Goal: Task Accomplishment & Management: Complete application form

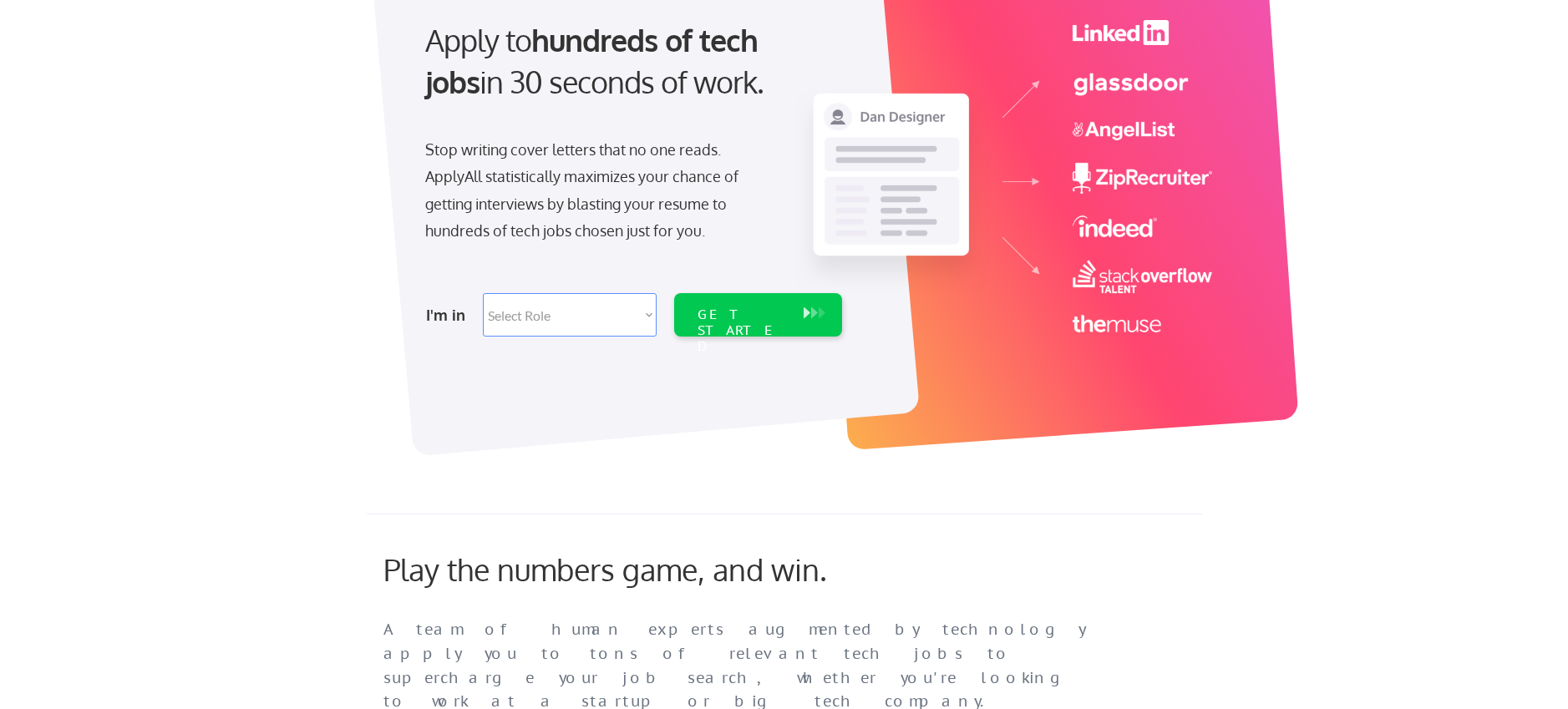
scroll to position [58, 0]
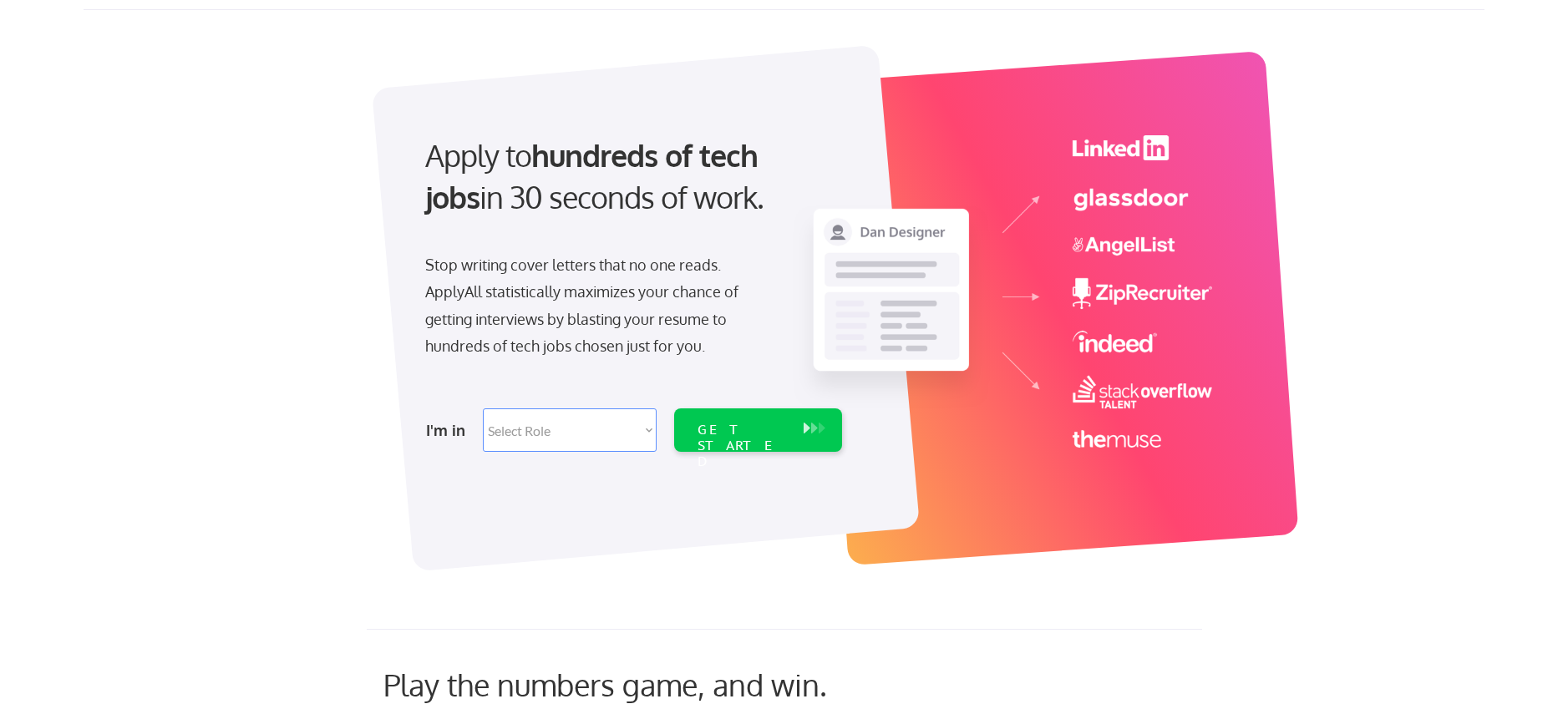
click at [580, 432] on select "Select Role Software Engineering Product Management Customer Success Sales UI/U…" at bounding box center [569, 430] width 174 height 44
select select ""tech_finance_biz_ops_cos""
click at [482, 408] on select "Select Role Software Engineering Product Management Customer Success Sales UI/U…" at bounding box center [569, 430] width 174 height 44
select select ""tech_finance_biz_ops_cos""
click at [733, 432] on div "GET STARTED" at bounding box center [742, 446] width 89 height 48
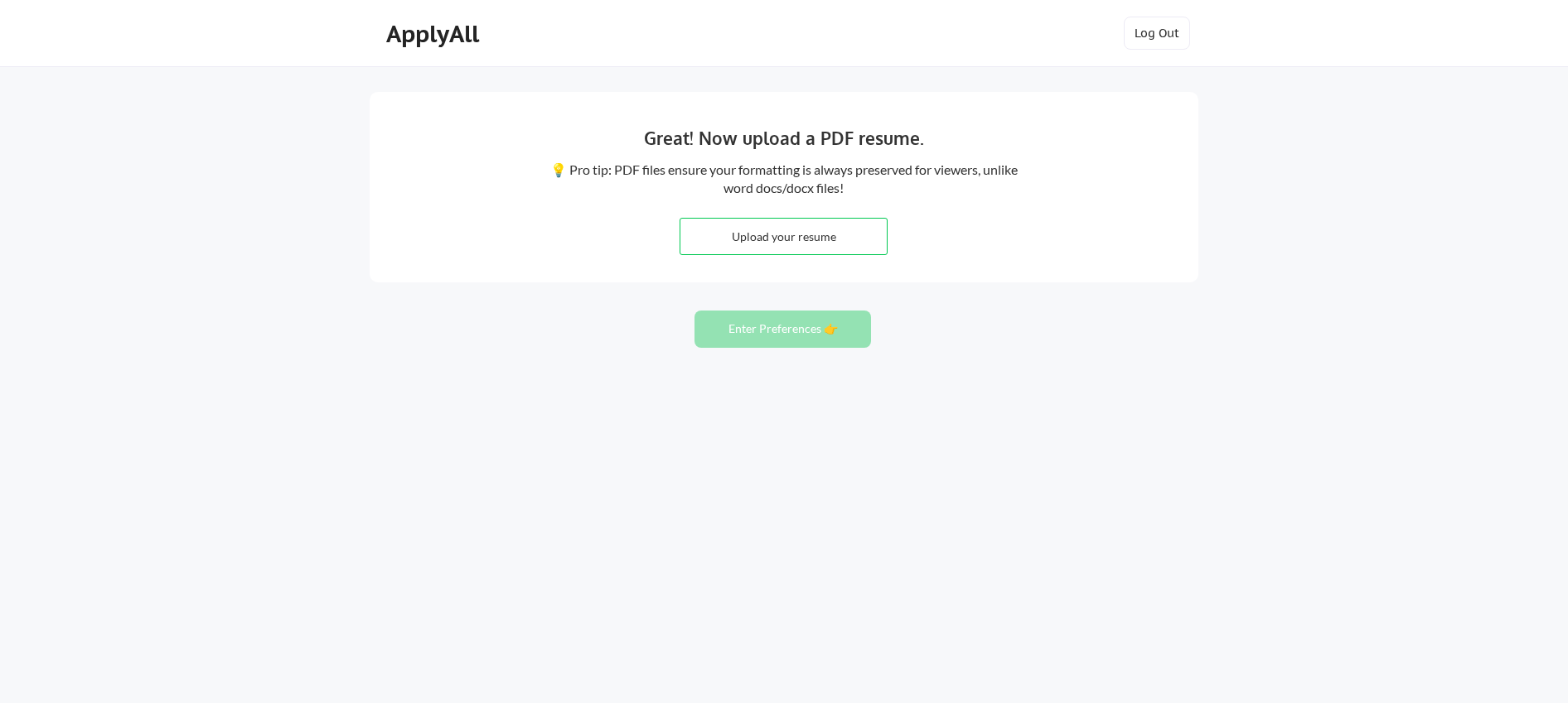
click at [767, 228] on input "file" at bounding box center [783, 236] width 206 height 36
type input "C:\fakepath\Tyler_Hinkle_-_Head_of_Revenue_Operations (2).pdf"
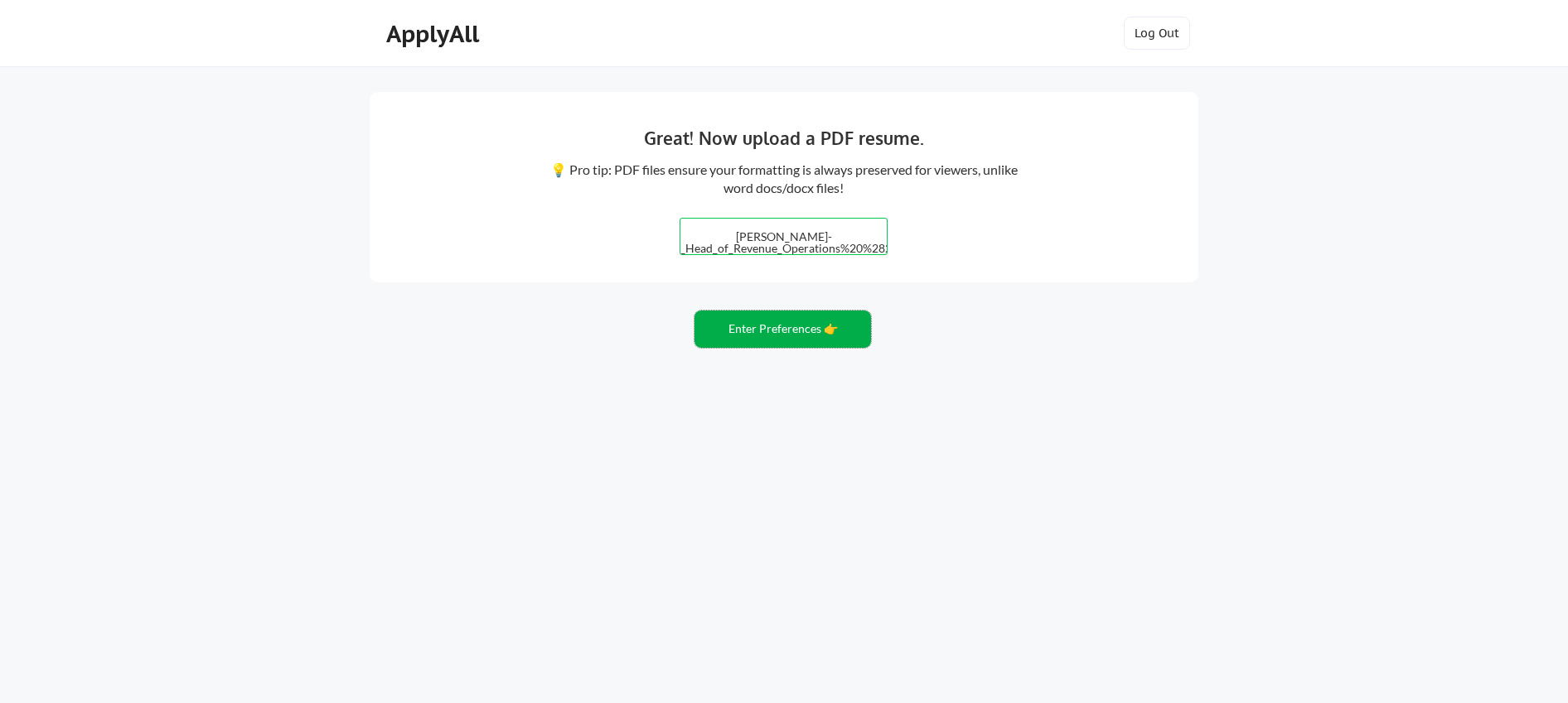
click at [809, 335] on button "Enter Preferences 👉" at bounding box center [783, 329] width 177 height 38
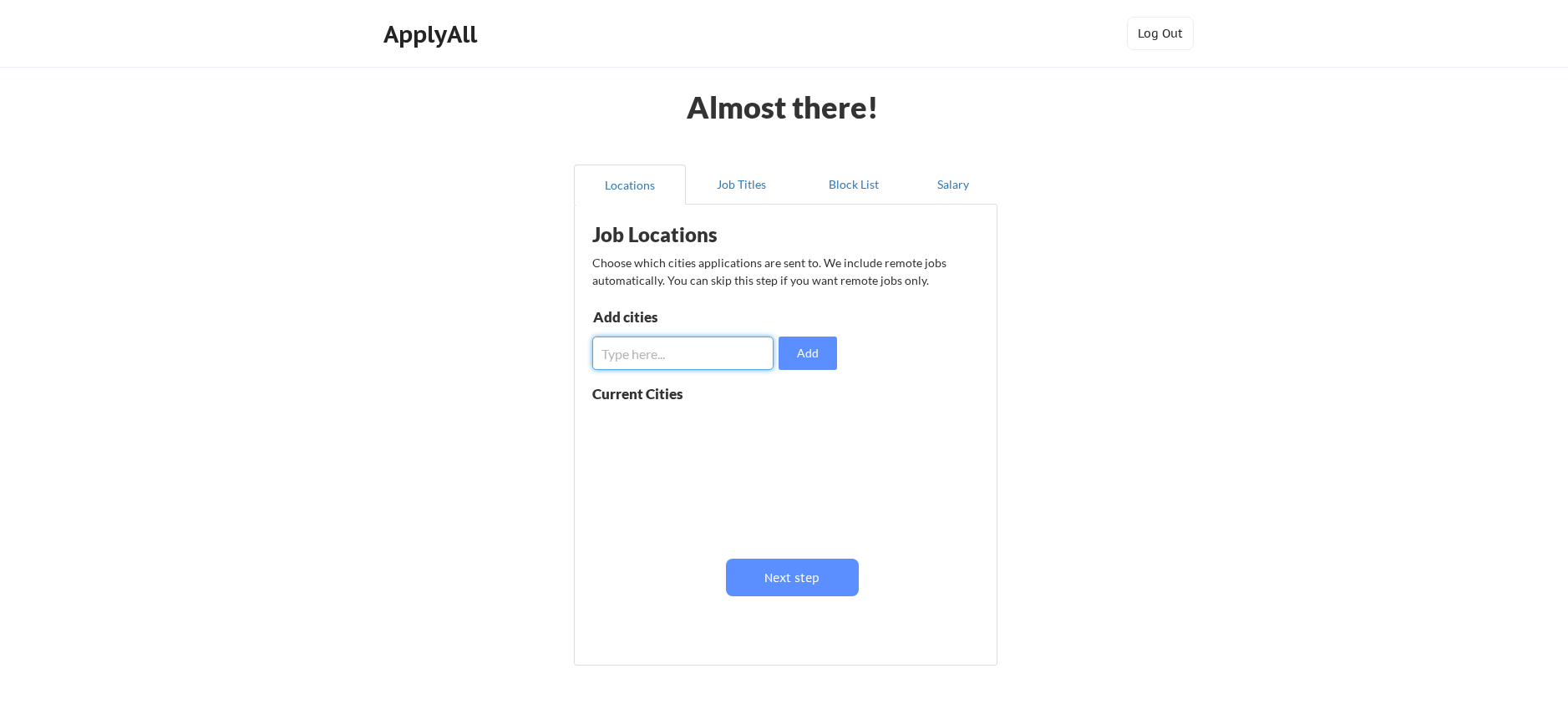
click at [672, 368] on input "input" at bounding box center [682, 354] width 181 height 33
type input "[GEOGRAPHIC_DATA]"
click at [793, 350] on button "Add" at bounding box center [807, 354] width 58 height 33
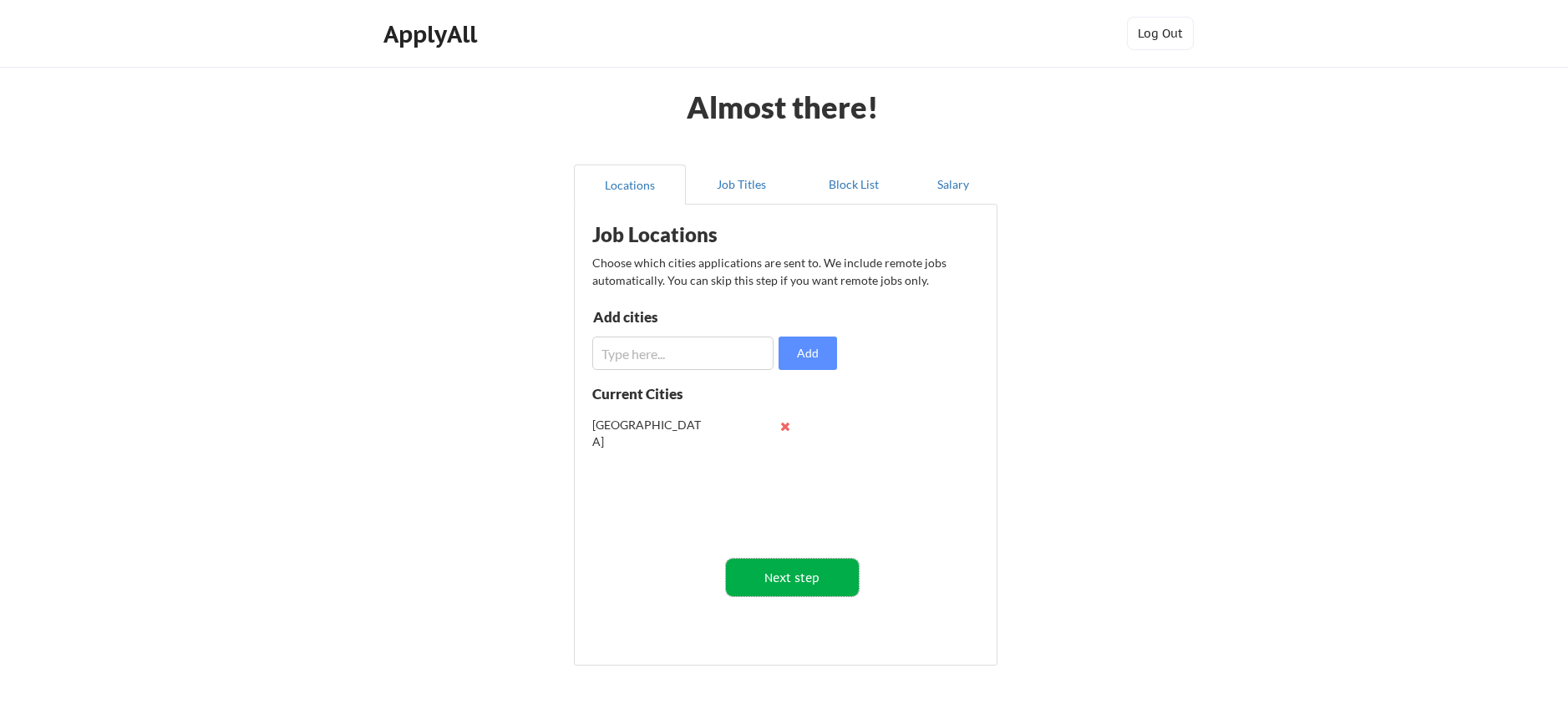
click at [797, 584] on button "Next step" at bounding box center [791, 577] width 133 height 38
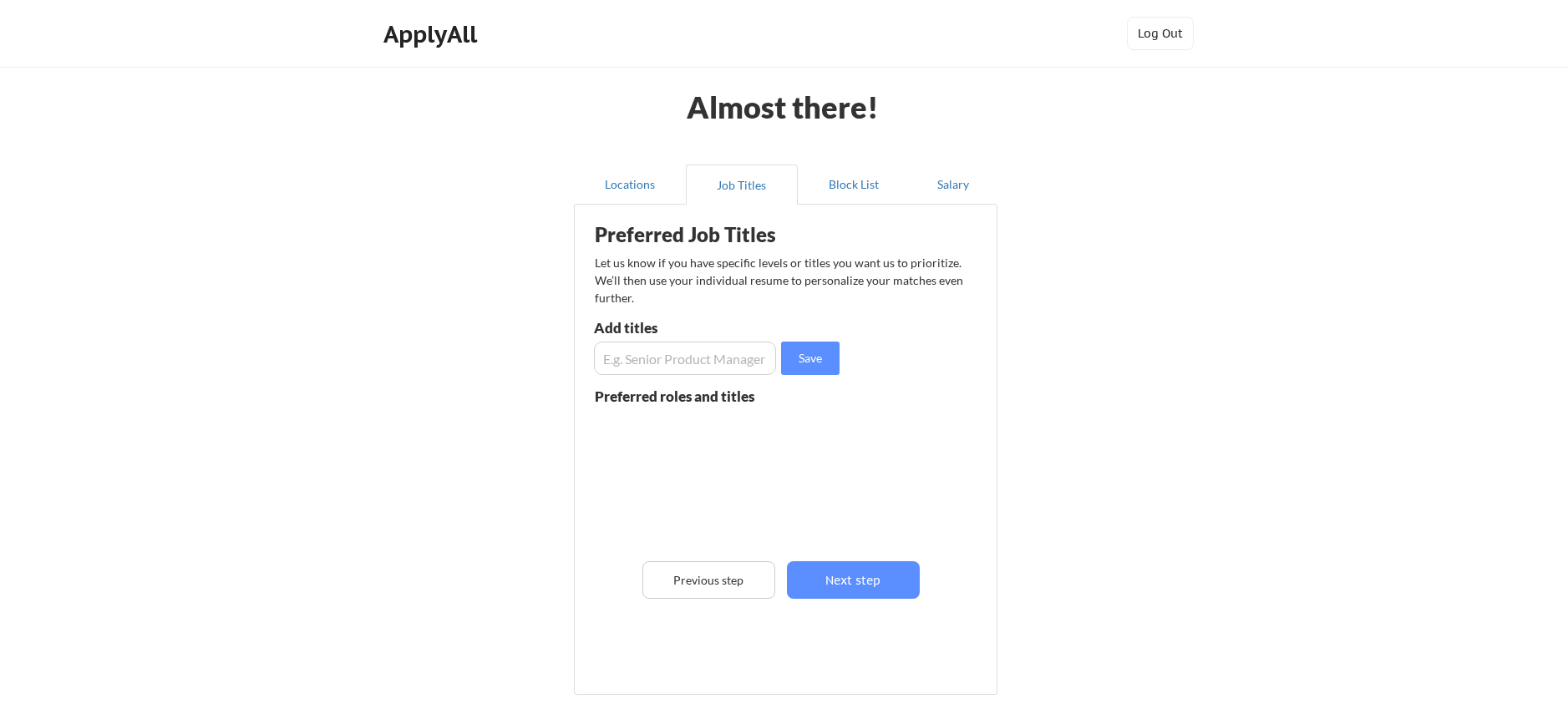
click at [651, 373] on input "input" at bounding box center [685, 358] width 182 height 33
type input "Sr. Director of Revenue Operations"
click at [629, 361] on input "input" at bounding box center [685, 358] width 182 height 33
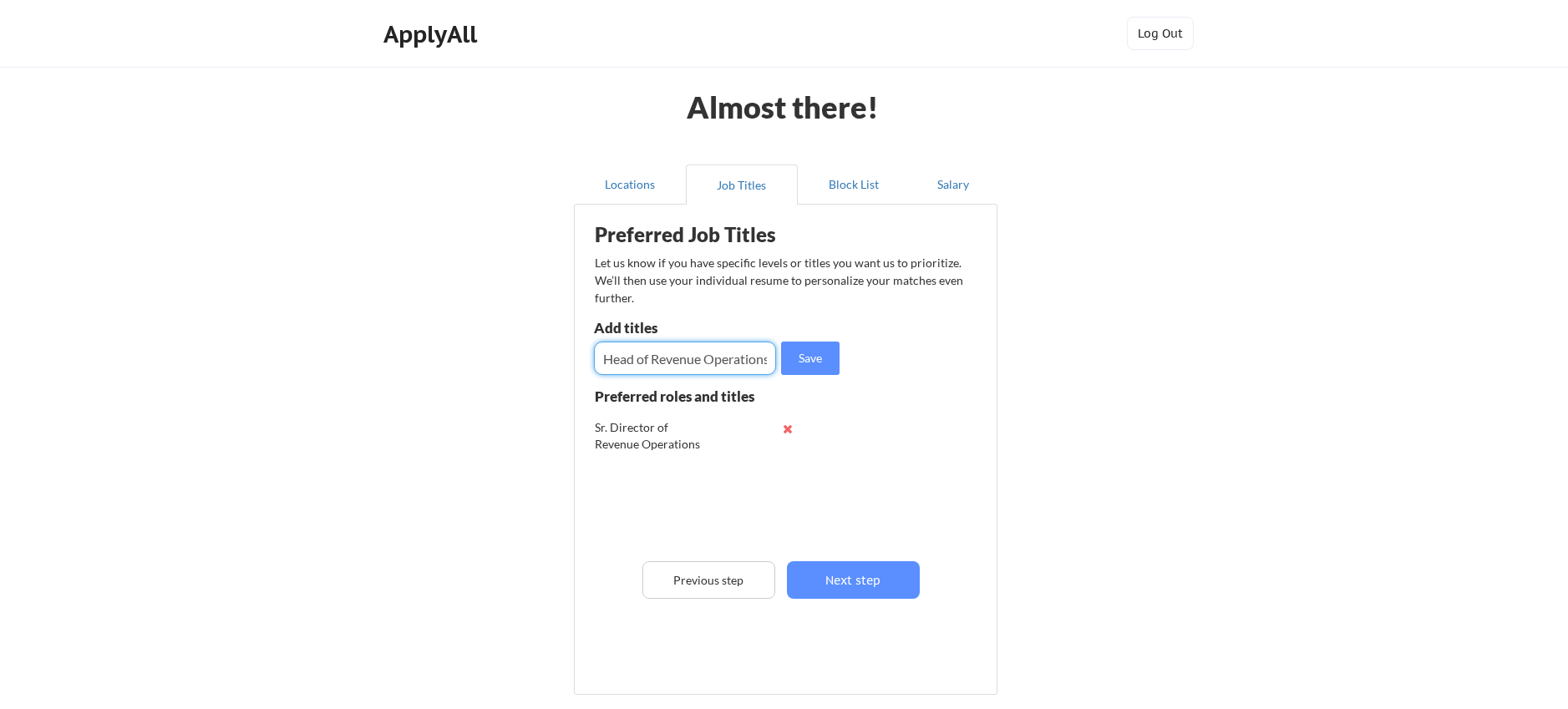
scroll to position [0, 5]
type input "Head of Revenue Operations"
click at [802, 359] on button "Save" at bounding box center [810, 358] width 58 height 33
click at [662, 354] on input "input" at bounding box center [685, 358] width 182 height 33
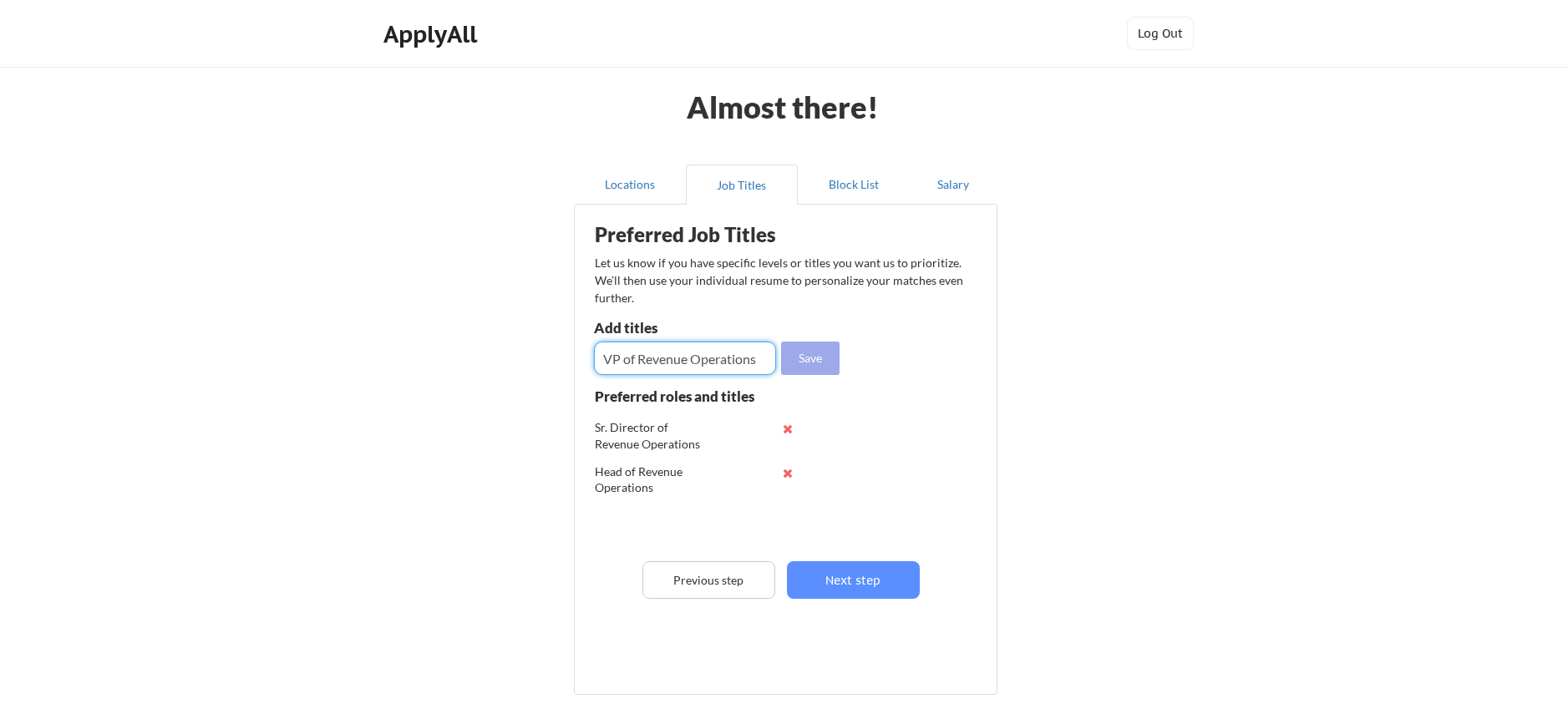
type input "VP of Revenue Operations"
click at [801, 348] on button "Save" at bounding box center [810, 358] width 58 height 33
click at [730, 356] on input "input" at bounding box center [685, 358] width 182 height 33
type input "Head of Business Development"
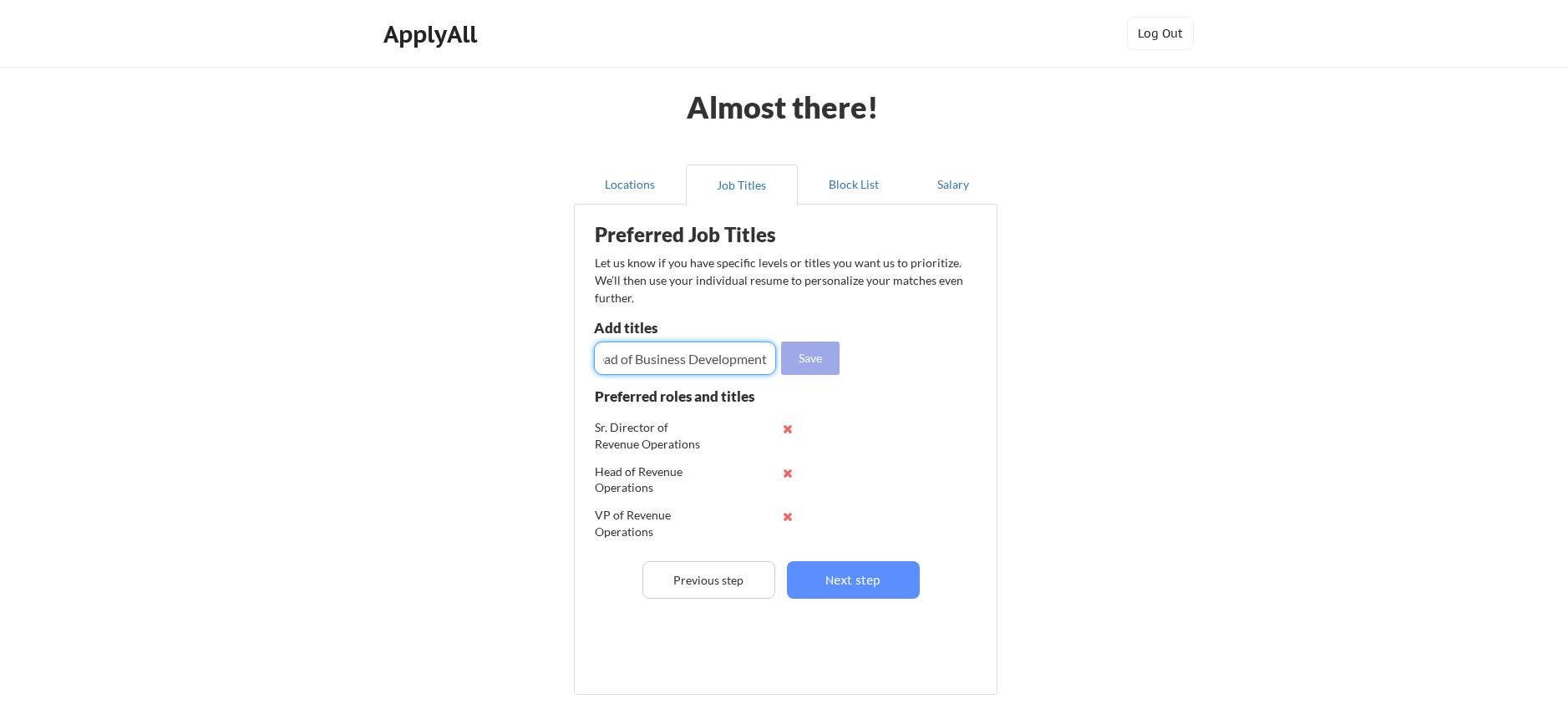
click at [813, 358] on button "Save" at bounding box center [810, 358] width 58 height 33
click at [747, 360] on input "input" at bounding box center [685, 358] width 182 height 33
type input "VP of Business Development"
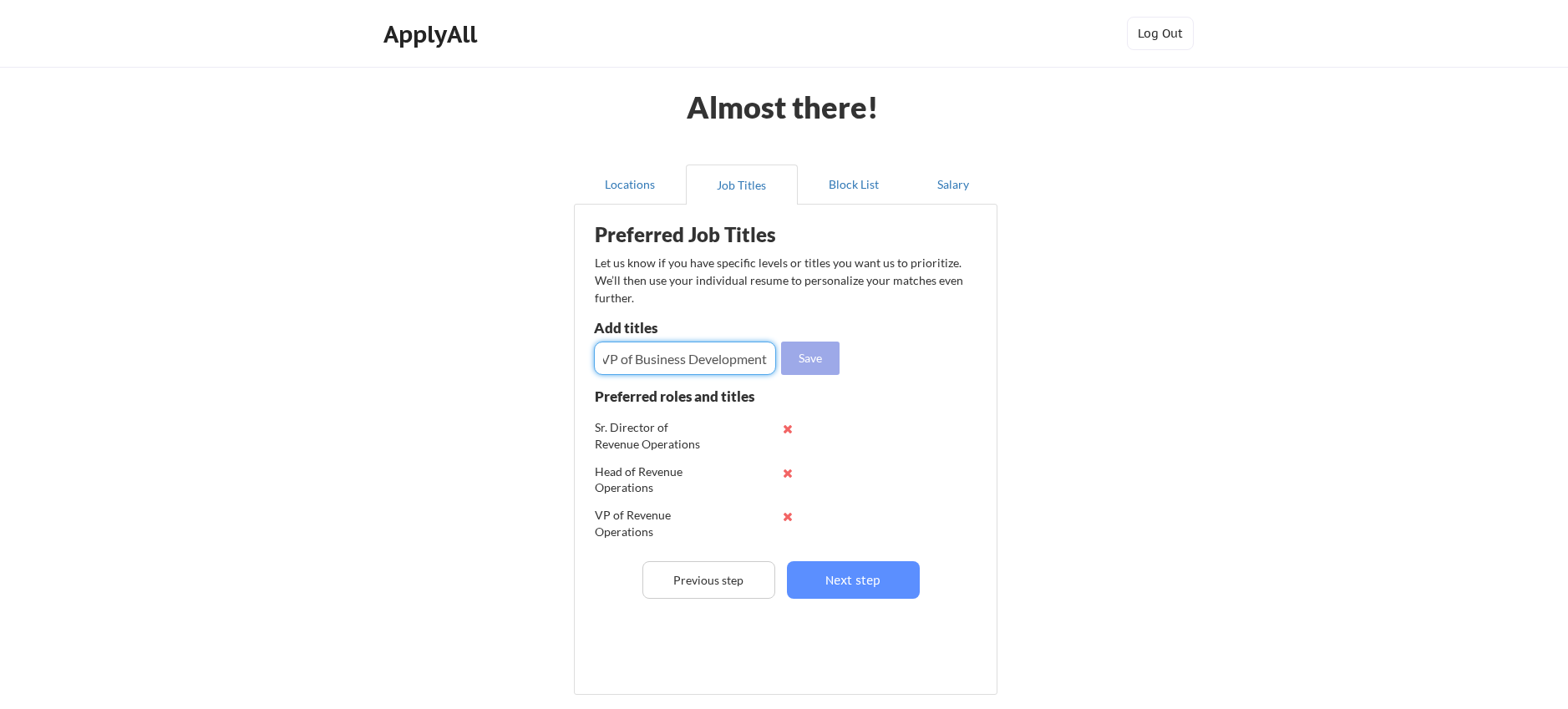
click at [814, 354] on button "Save" at bounding box center [810, 358] width 58 height 33
click at [752, 358] on input "input" at bounding box center [685, 358] width 182 height 33
type input "VP of Sales Development"
click at [803, 363] on button "Save" at bounding box center [810, 358] width 58 height 33
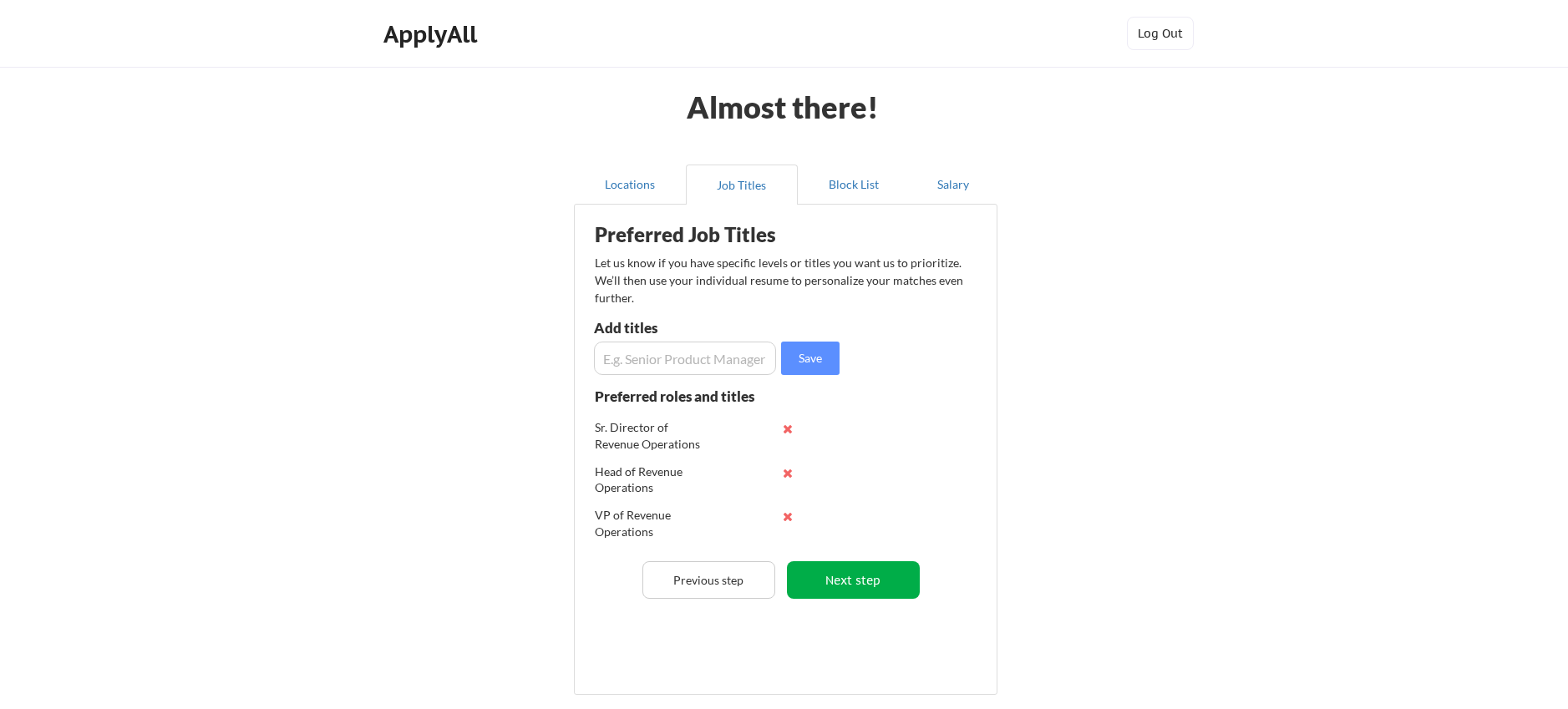
click at [857, 575] on button "Next step" at bounding box center [853, 580] width 133 height 38
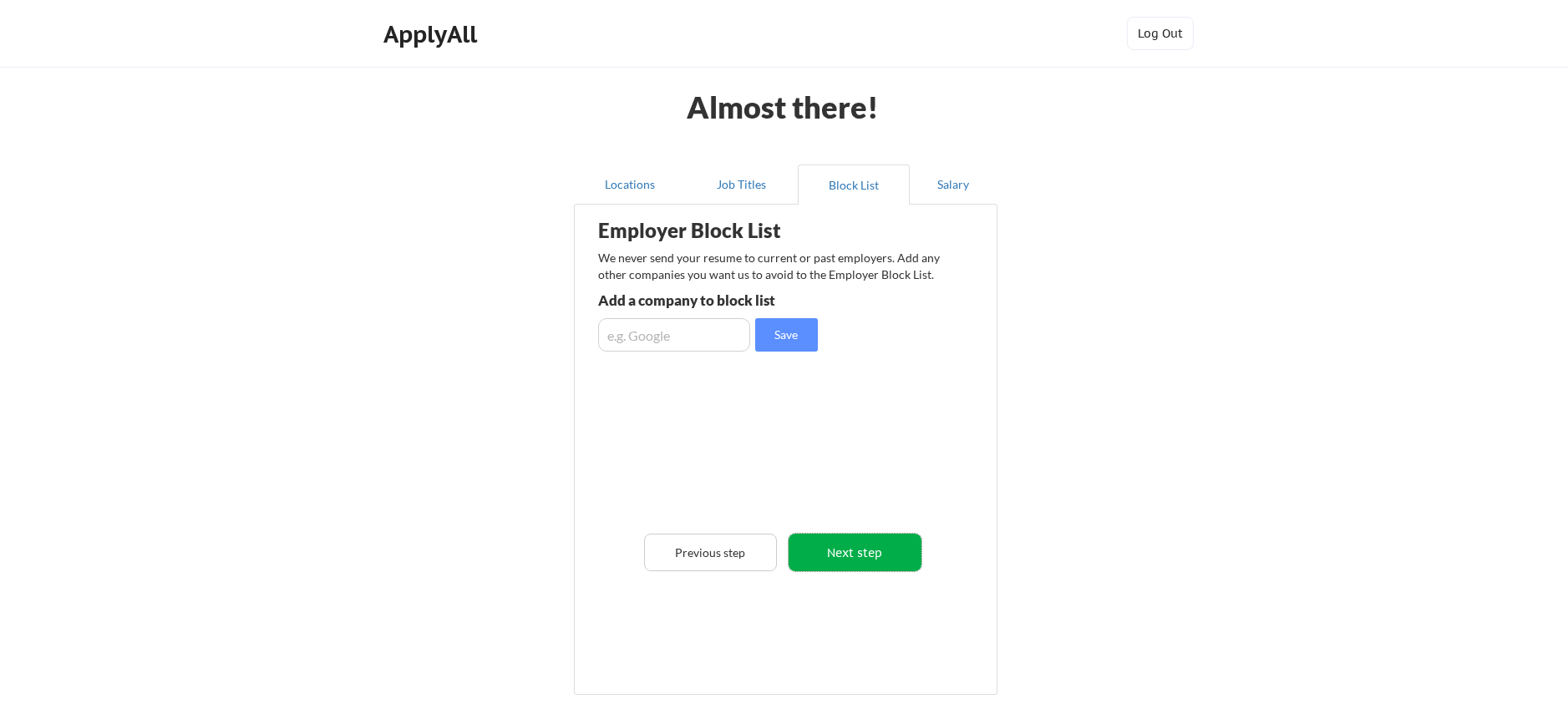
click at [865, 558] on button "Next step" at bounding box center [855, 552] width 133 height 38
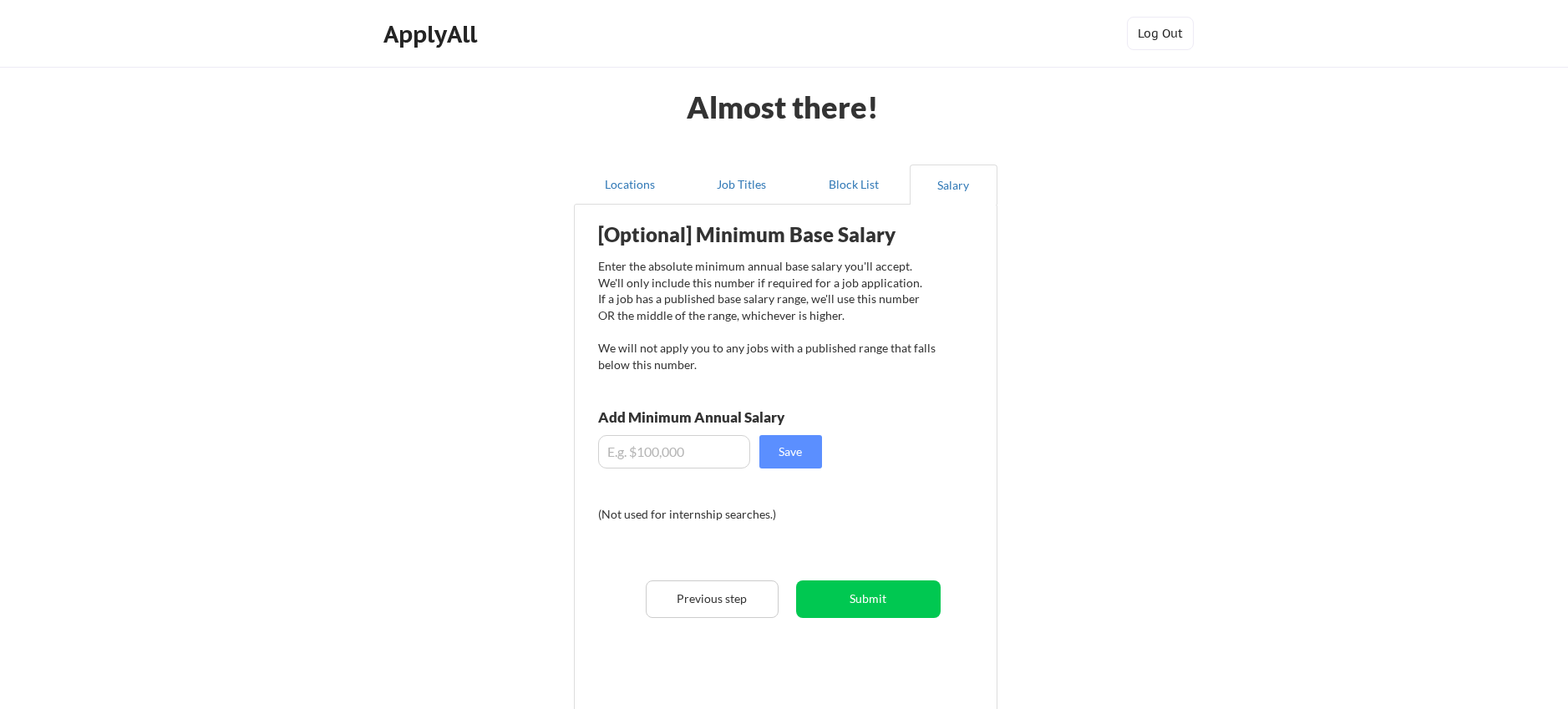
click at [675, 458] on input "input" at bounding box center [675, 452] width 152 height 33
type input "$225,000"
click at [778, 453] on button "Save" at bounding box center [791, 452] width 63 height 33
click at [855, 591] on button "Submit" at bounding box center [868, 599] width 145 height 38
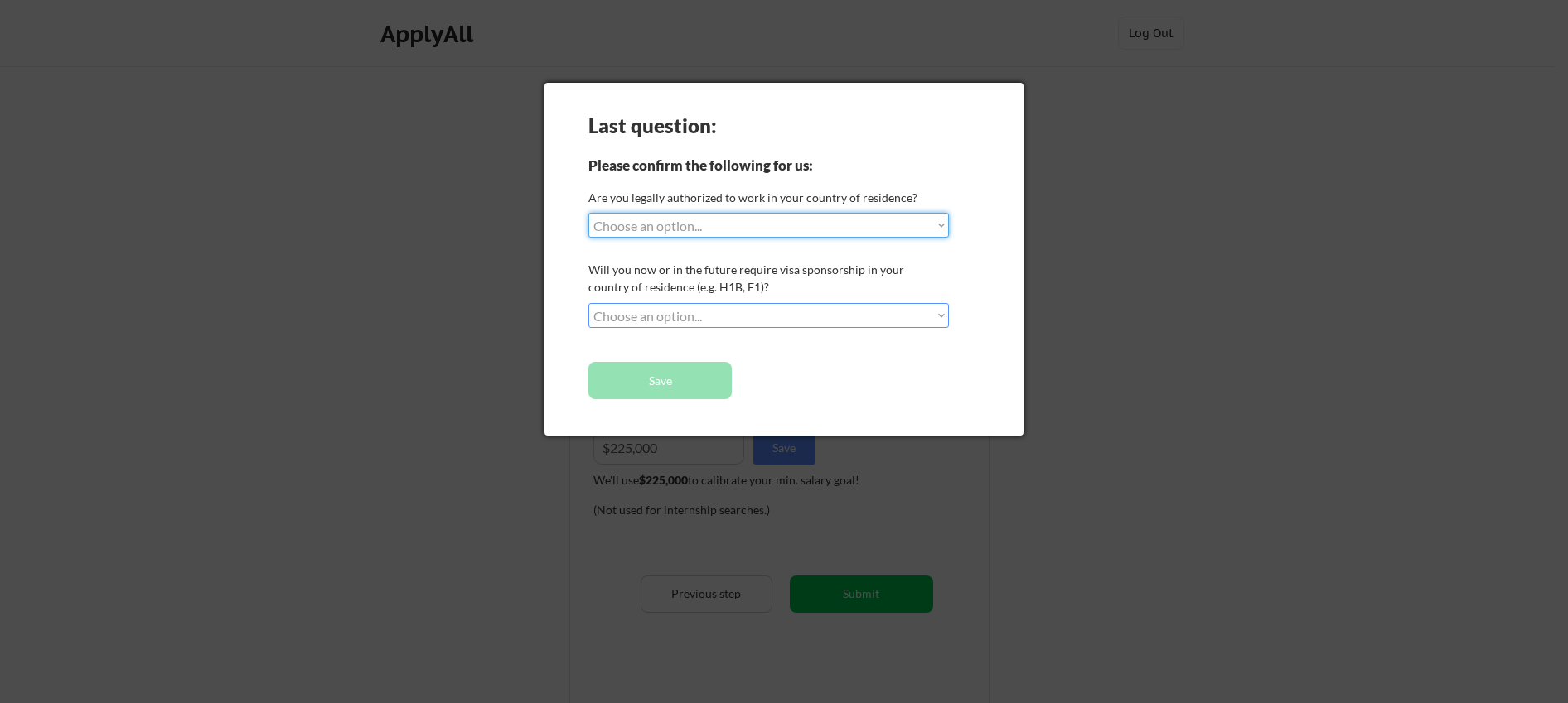
click at [770, 225] on select "Choose an option... Yes, I am a [DEMOGRAPHIC_DATA] Citizen Yes, I am a [DEMOGRA…" at bounding box center [768, 225] width 361 height 25
select select ""yes__i_am_a_[DEMOGRAPHIC_DATA]""
click at [588, 213] on select "Choose an option... Yes, I am a [DEMOGRAPHIC_DATA] Citizen Yes, I am a [DEMOGRA…" at bounding box center [768, 225] width 361 height 25
click at [727, 311] on select "Choose an option... No, I will not need sponsorship Yes, I will need sponsorship" at bounding box center [768, 316] width 361 height 25
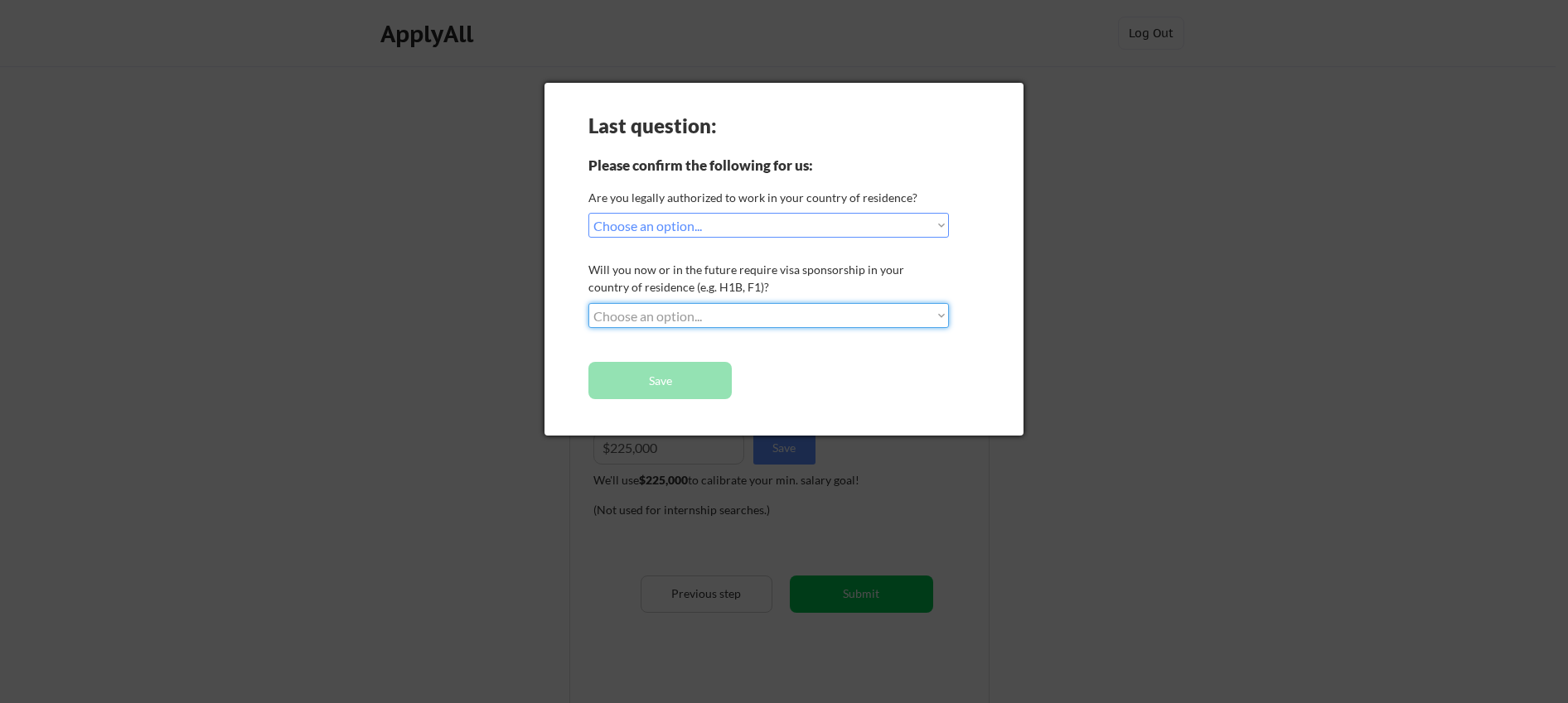
select select ""no__i_will_not_need_sponsorship""
click at [588, 304] on select "Choose an option... No, I will not need sponsorship Yes, I will need sponsorship" at bounding box center [768, 316] width 361 height 25
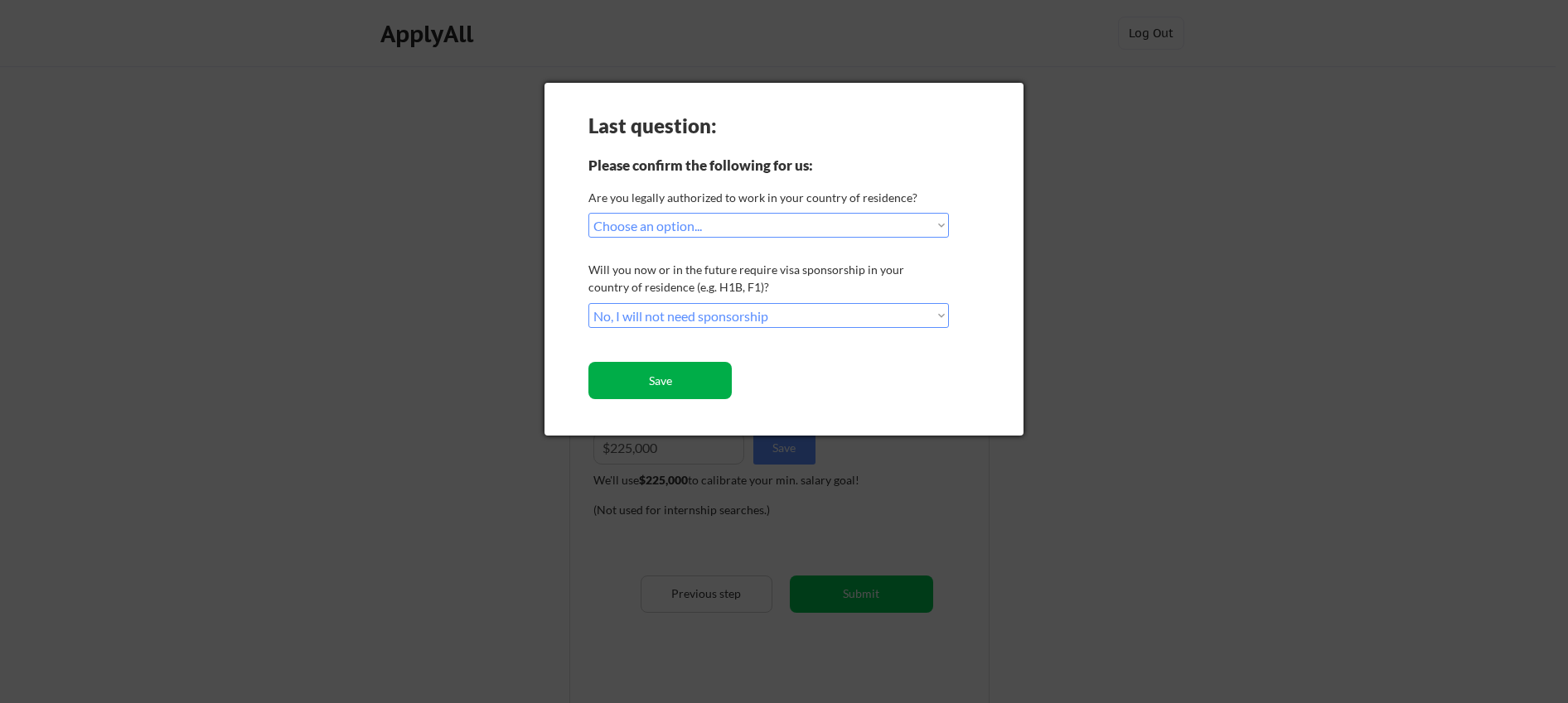
click at [682, 378] on button "Save" at bounding box center [660, 380] width 144 height 38
